Goal: Task Accomplishment & Management: Manage account settings

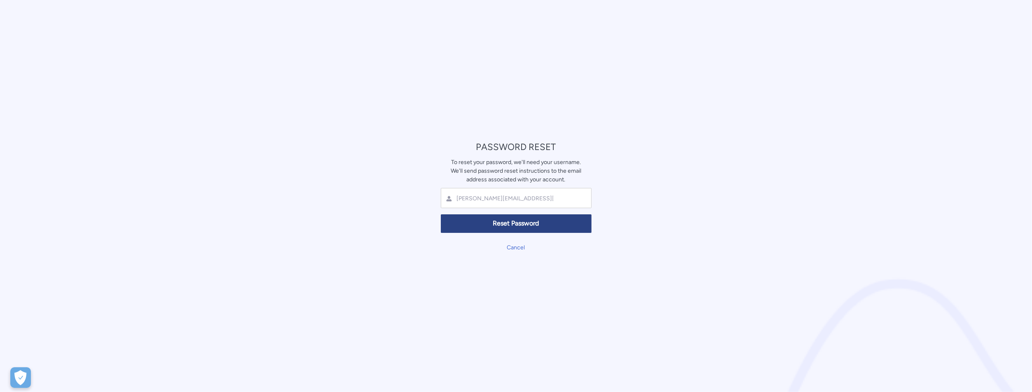
type input "kempers.q.f.yang@hsbc.com"
click at [493, 224] on span "Reset Password" at bounding box center [516, 223] width 140 height 9
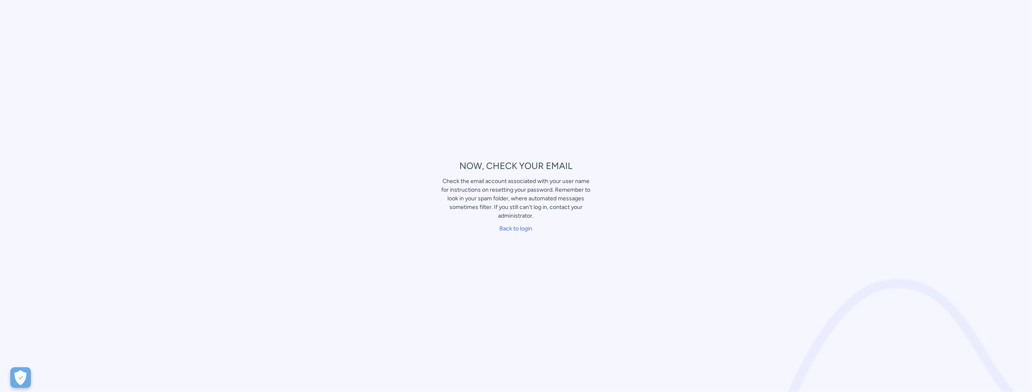
click at [185, 261] on div "NOW, CHECK YOUR EMAIL Check the email account associated with your user name fo…" at bounding box center [516, 196] width 1032 height 392
drag, startPoint x: 468, startPoint y: 183, endPoint x: 532, endPoint y: 202, distance: 66.6
click at [532, 202] on div "Check the email account associated with your user name for instructions on rese…" at bounding box center [516, 198] width 151 height 43
click at [483, 198] on div "Check the email account associated with your user name for instructions on rese…" at bounding box center [516, 198] width 151 height 43
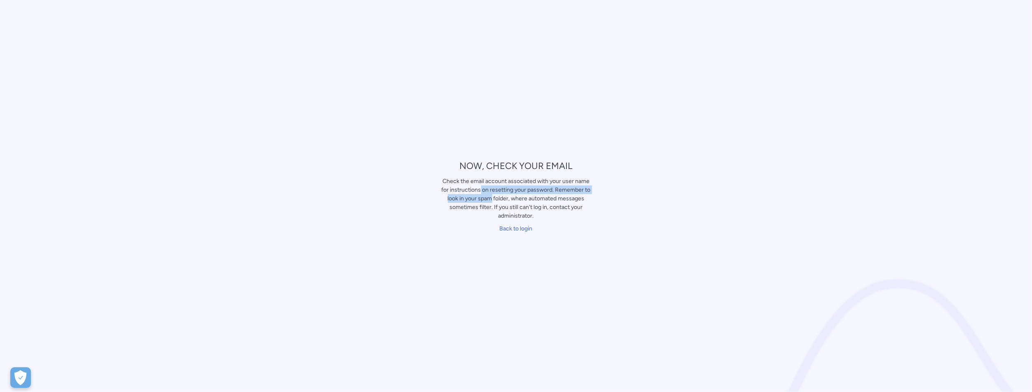
drag, startPoint x: 473, startPoint y: 192, endPoint x: 485, endPoint y: 198, distance: 13.3
click at [485, 198] on div "Check the email account associated with your user name for instructions on rese…" at bounding box center [516, 198] width 151 height 43
click at [471, 207] on div "Check the email account associated with your user name for instructions on rese…" at bounding box center [516, 198] width 151 height 43
drag, startPoint x: 463, startPoint y: 201, endPoint x: 467, endPoint y: 202, distance: 4.7
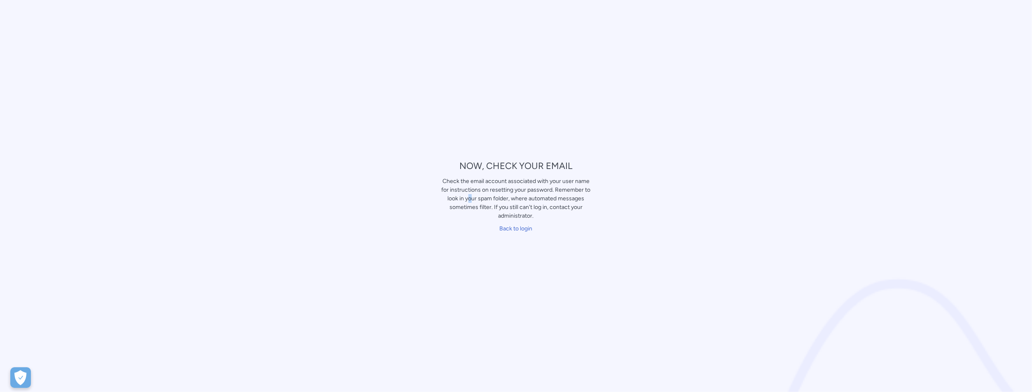
click at [467, 202] on div "Check the email account associated with your user name for instructions on rese…" at bounding box center [516, 198] width 151 height 43
drag, startPoint x: 467, startPoint y: 202, endPoint x: 459, endPoint y: 209, distance: 10.6
click at [459, 209] on div "Check the email account associated with your user name for instructions on rese…" at bounding box center [516, 198] width 151 height 43
click at [504, 228] on link "Back to login" at bounding box center [516, 228] width 33 height 7
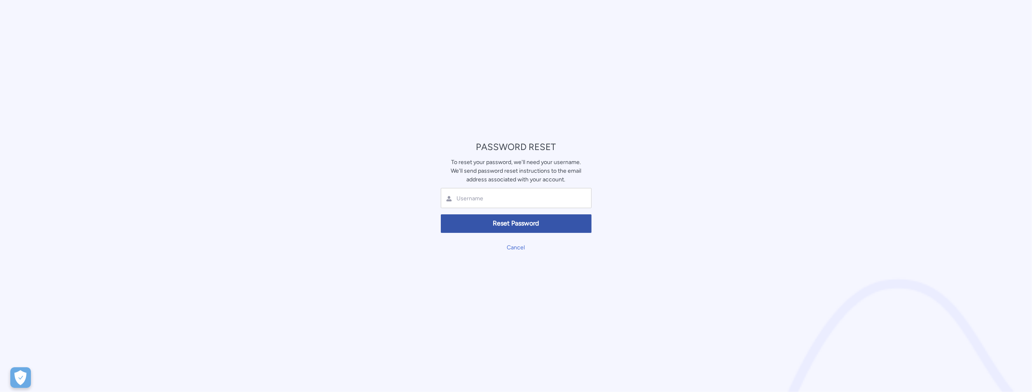
click at [497, 202] on div at bounding box center [516, 198] width 151 height 20
click at [489, 197] on input "text" at bounding box center [505, 199] width 98 height 8
type input "[PERSON_NAME][EMAIL_ADDRESS][PERSON_NAME][DOMAIN_NAME]"
click at [469, 225] on span "Reset Password" at bounding box center [516, 223] width 140 height 9
